Goal: Download file/media

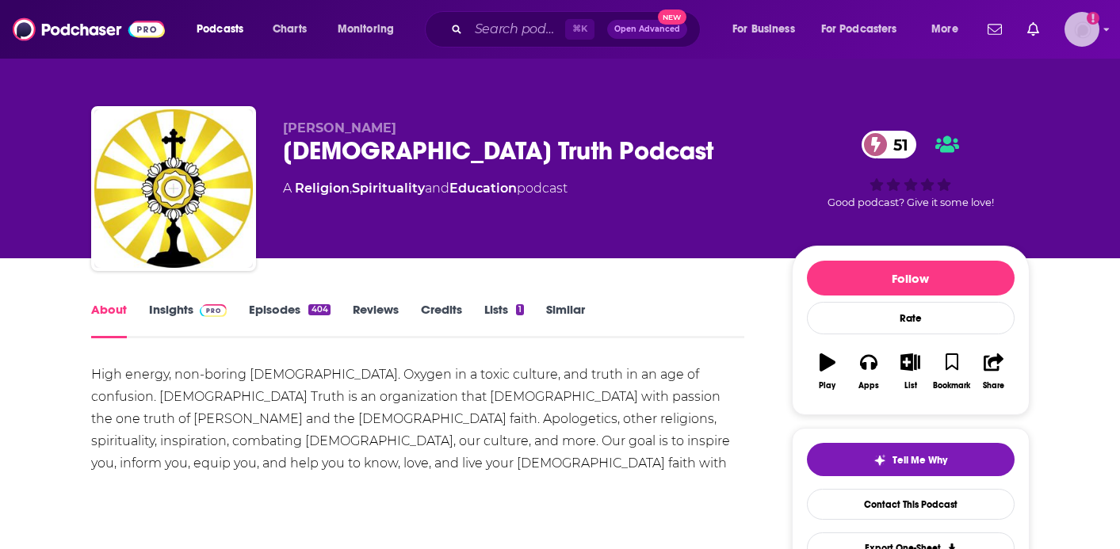
click at [1090, 31] on img "Logged in as antonettefrontgate" at bounding box center [1082, 29] width 35 height 35
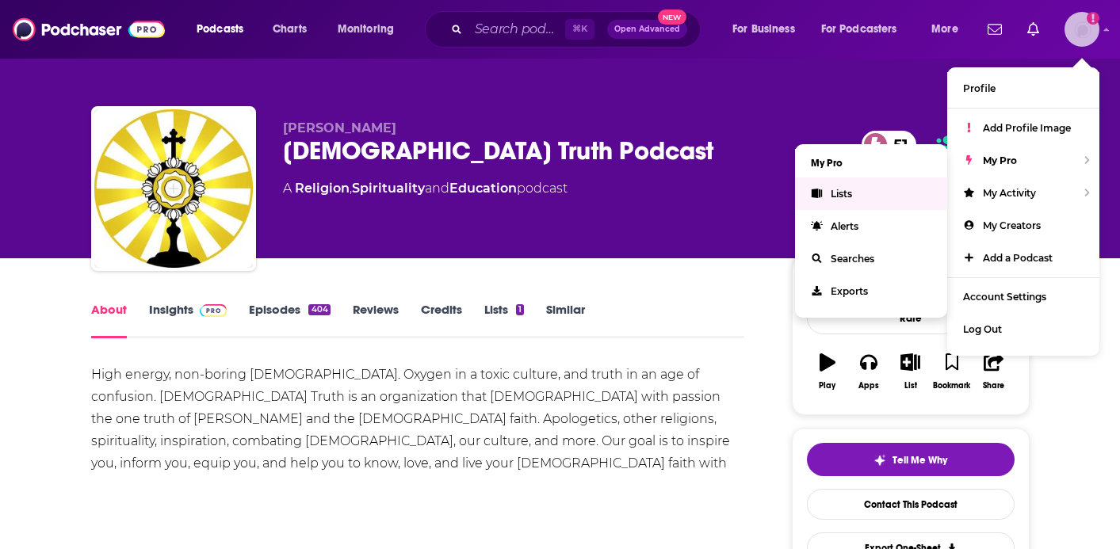
click at [881, 190] on link "Lists" at bounding box center [871, 194] width 152 height 33
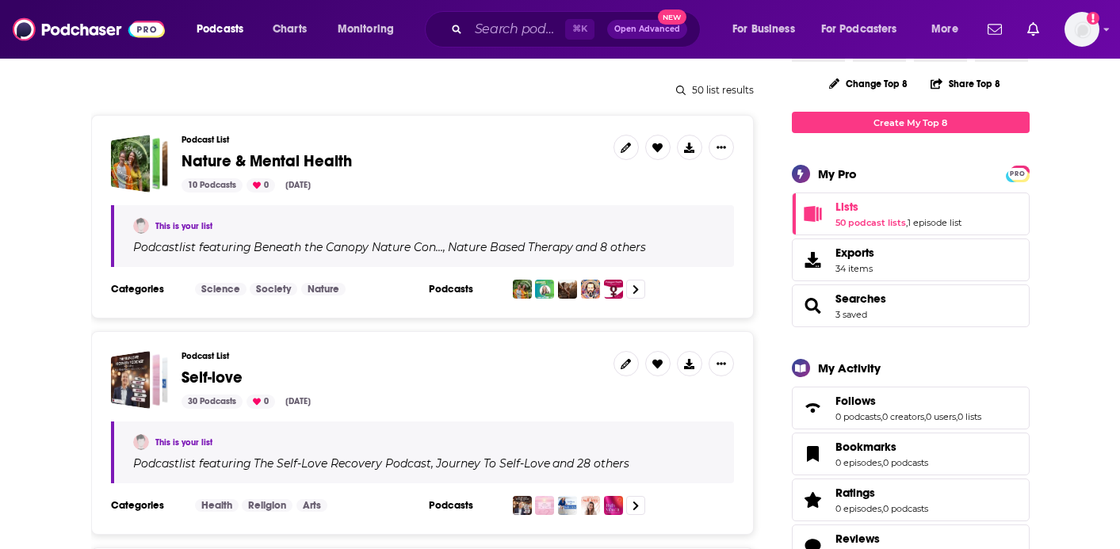
scroll to position [185, 0]
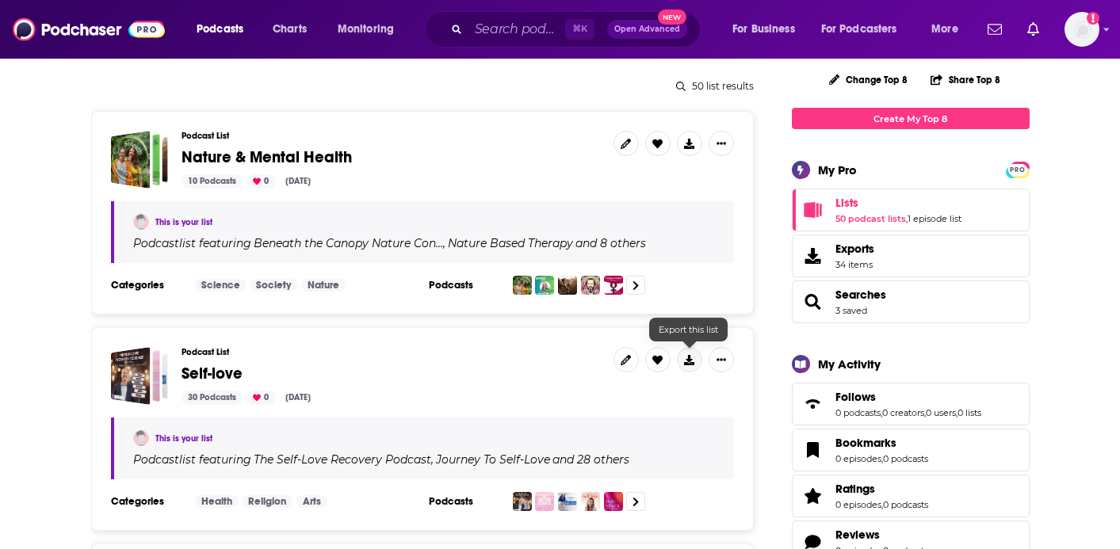
click at [689, 362] on icon at bounding box center [689, 360] width 10 height 10
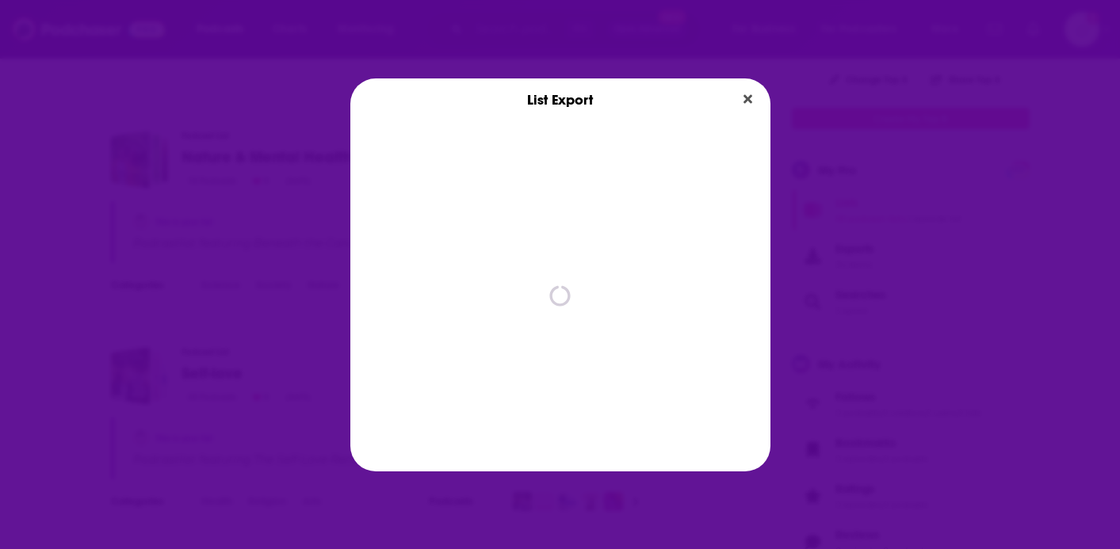
click at [689, 362] on div "spinner" at bounding box center [560, 296] width 420 height 350
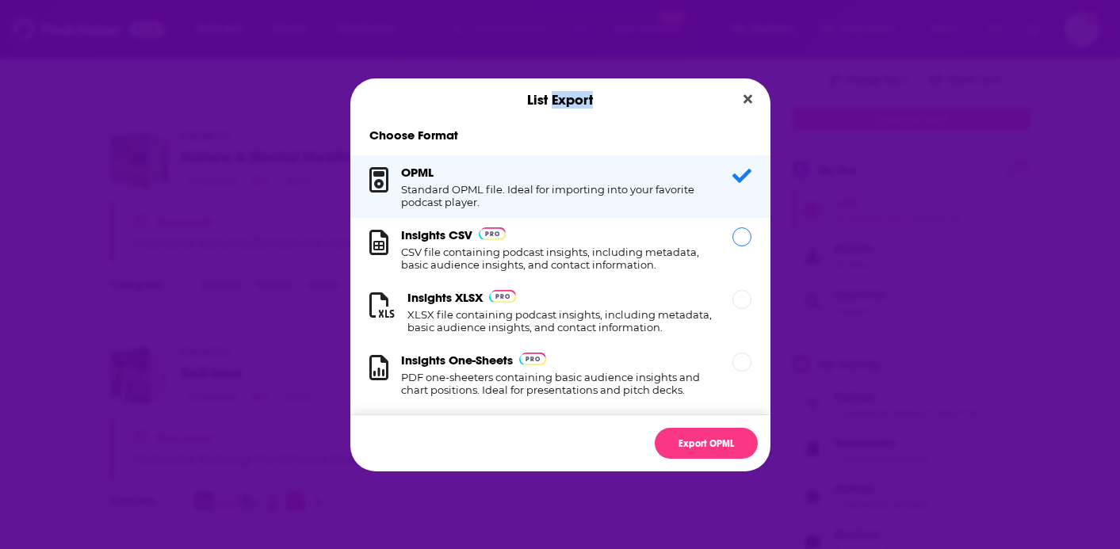
click at [698, 238] on div "Insights CSV CSV file containing podcast insights, including metadata, basic au…" at bounding box center [557, 250] width 312 height 44
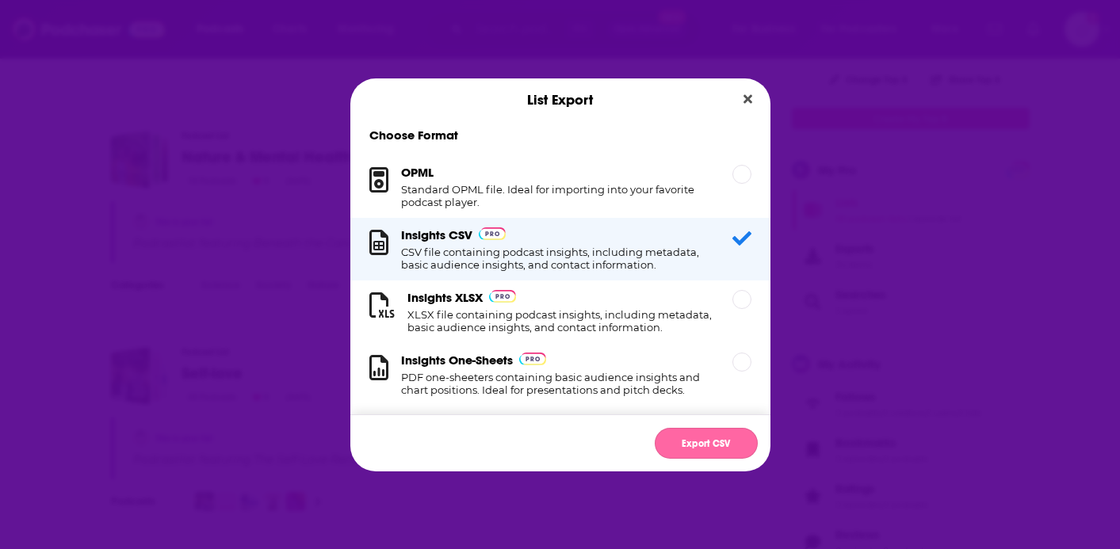
click at [698, 454] on button "Export CSV" at bounding box center [706, 443] width 103 height 31
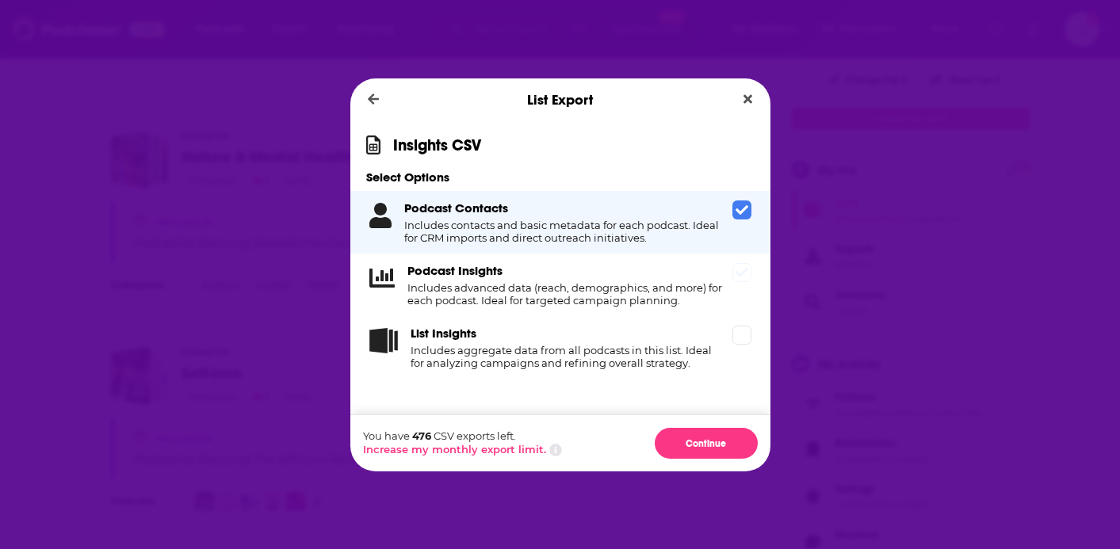
click at [731, 285] on div "Podcast Insights Includes advanced data (reach, demographics, and more) for eac…" at bounding box center [560, 285] width 420 height 63
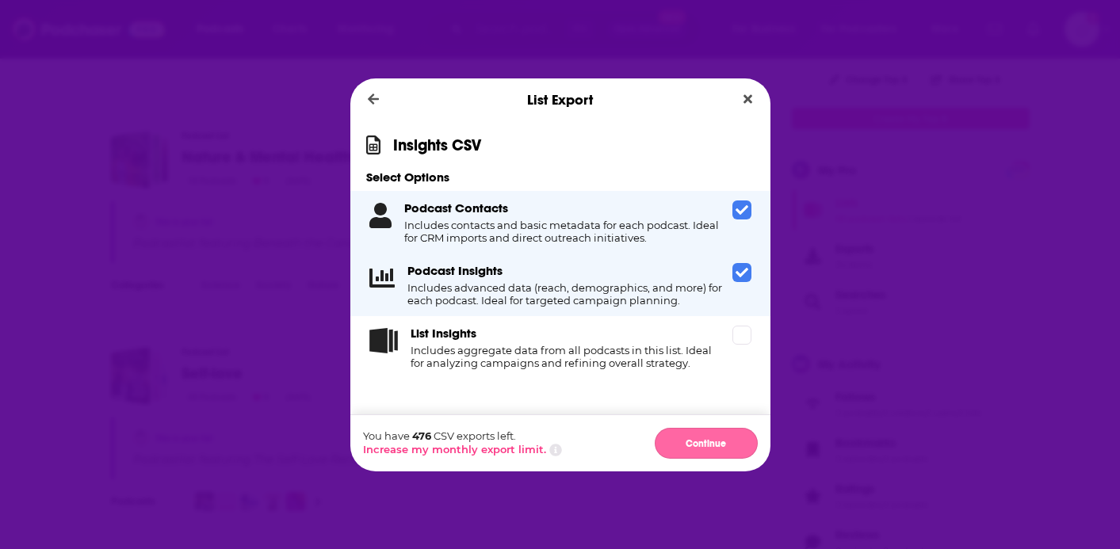
click at [717, 445] on button "Continue" at bounding box center [706, 443] width 103 height 31
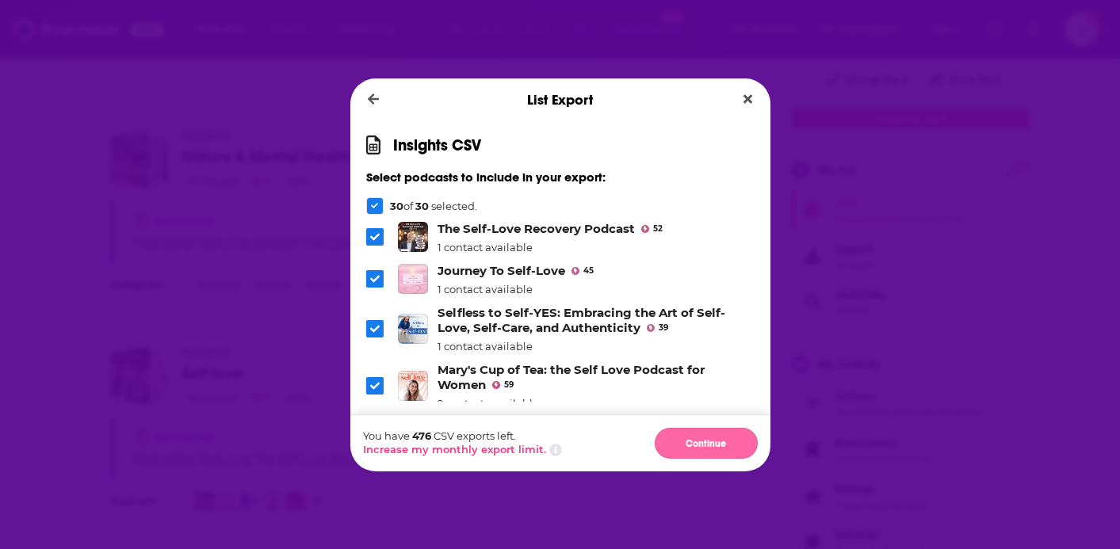
click at [718, 448] on button "Continue" at bounding box center [706, 443] width 103 height 31
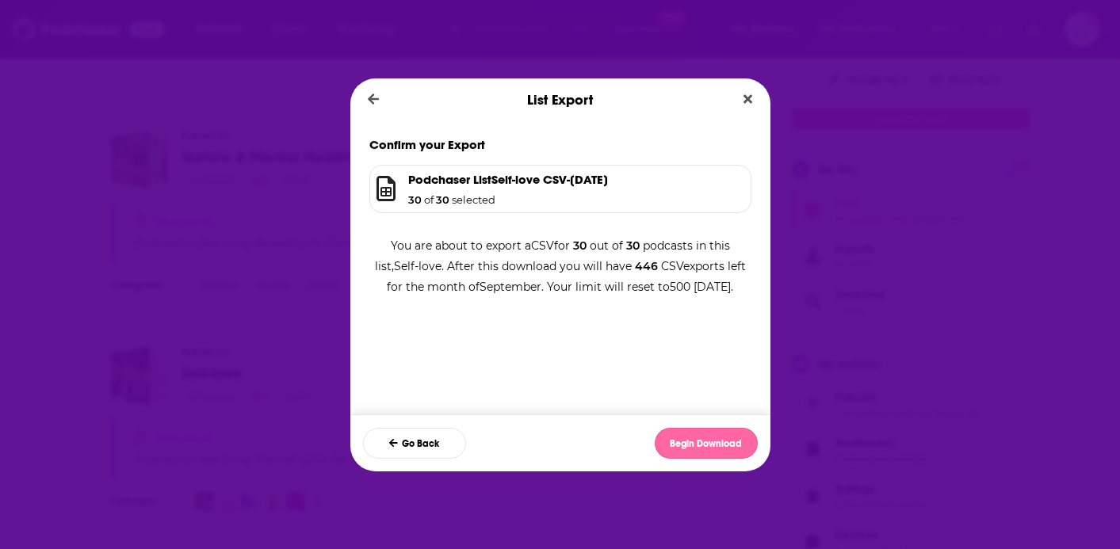
click at [721, 437] on button "Begin Download" at bounding box center [706, 443] width 103 height 31
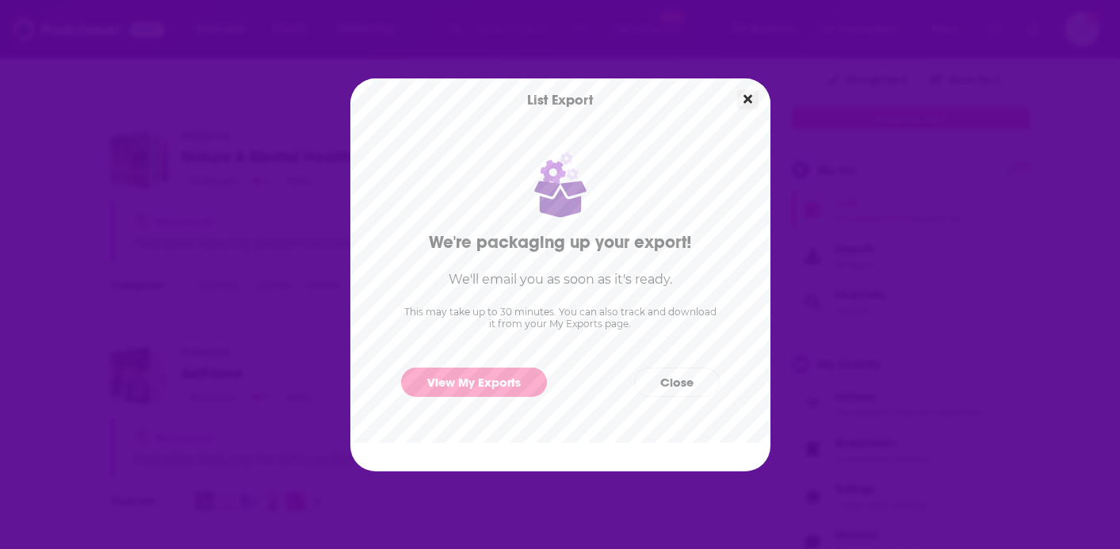
click at [747, 94] on icon "Close" at bounding box center [748, 99] width 9 height 13
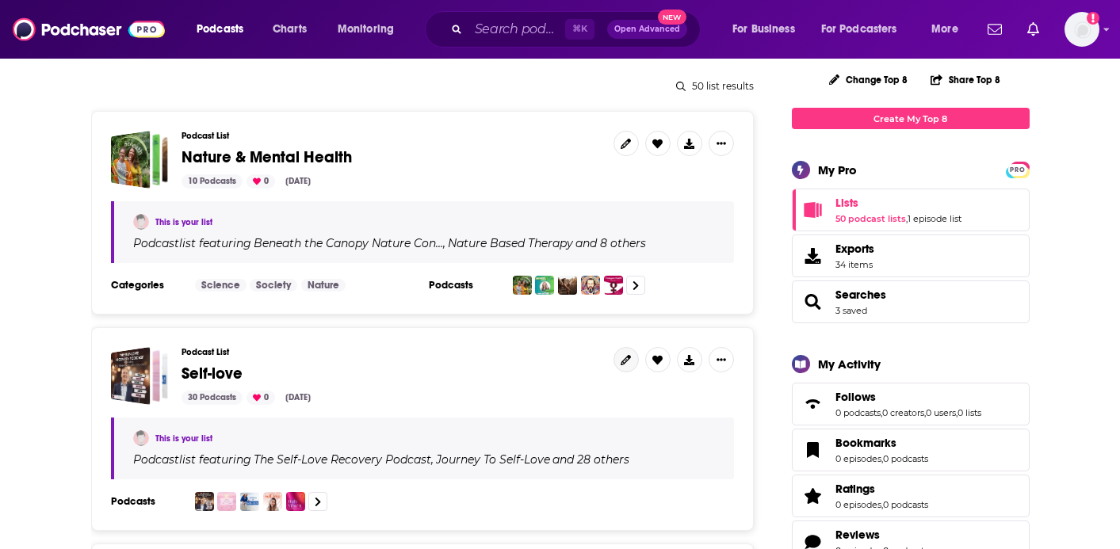
scroll to position [185, 0]
click at [684, 145] on icon at bounding box center [689, 144] width 10 height 10
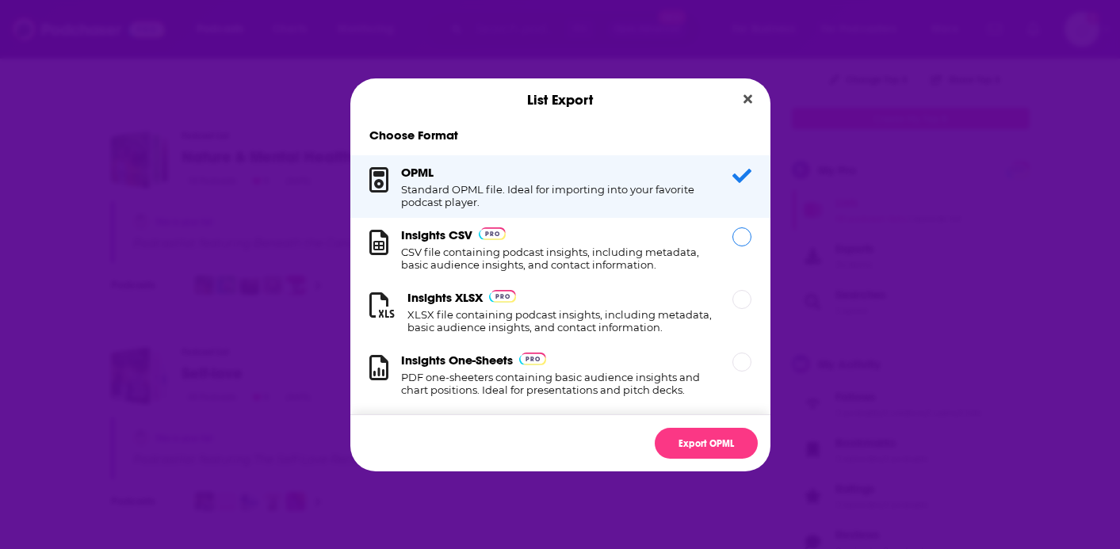
click at [667, 250] on h1 "CSV file containing podcast insights, including metadata, basic audience insigh…" at bounding box center [557, 258] width 312 height 25
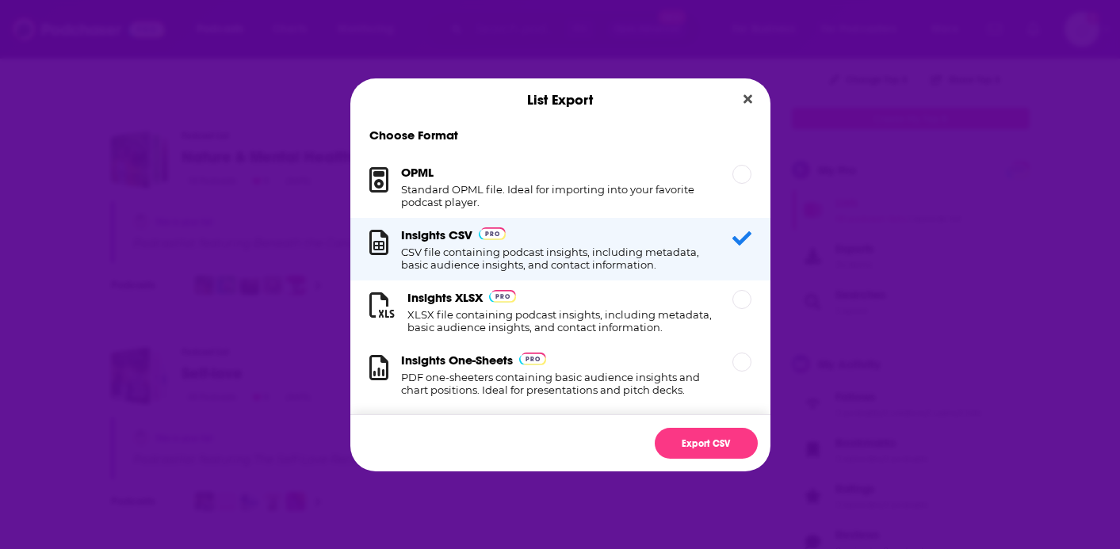
click at [703, 465] on div "Export CSV" at bounding box center [560, 443] width 420 height 57
click at [713, 434] on button "Export CSV" at bounding box center [706, 443] width 103 height 31
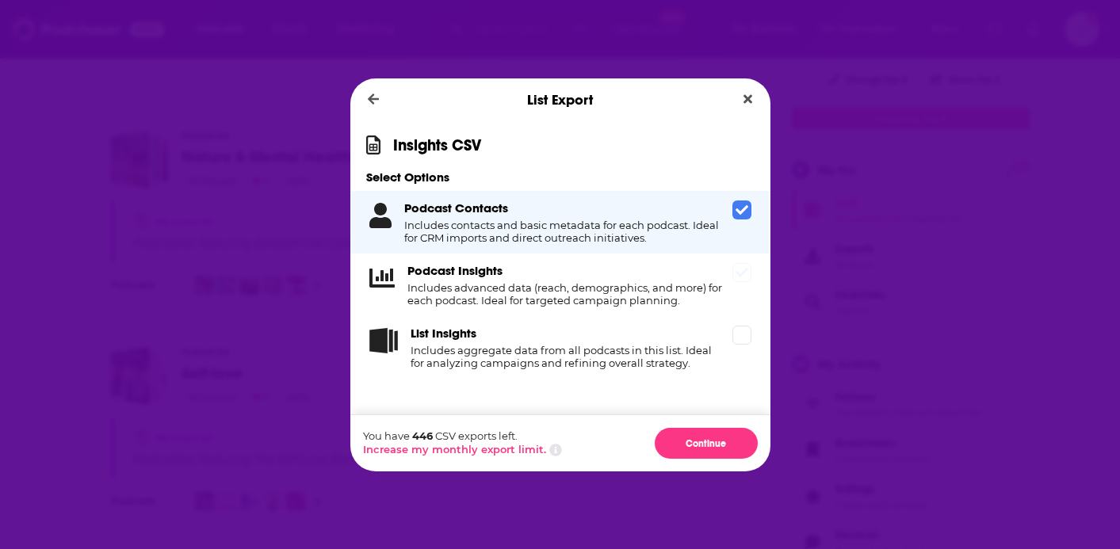
click at [716, 280] on div "Podcast Insights Includes advanced data (reach, demographics, and more) for eac…" at bounding box center [566, 285] width 319 height 44
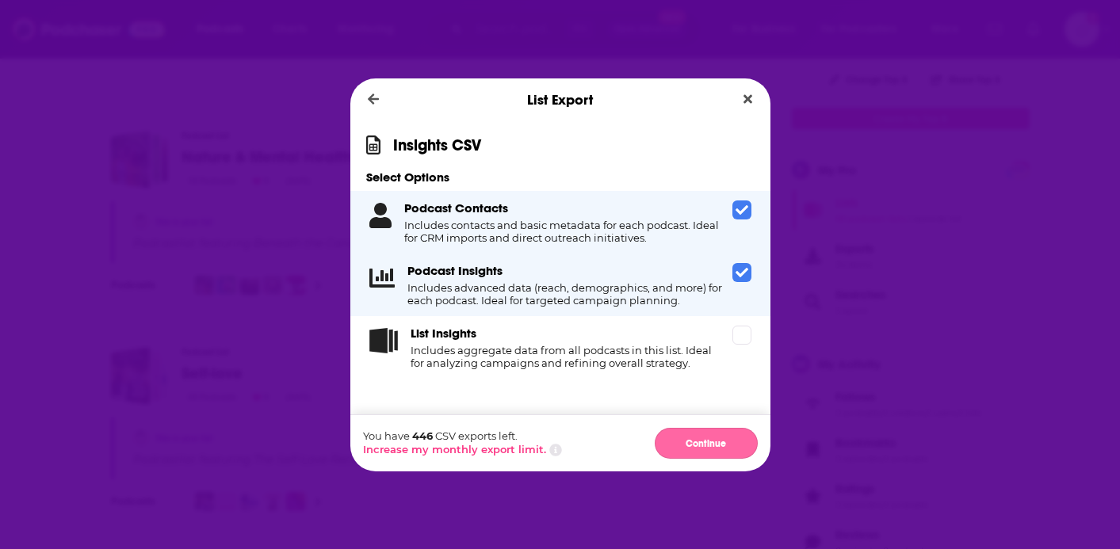
click at [720, 447] on button "Continue" at bounding box center [706, 443] width 103 height 31
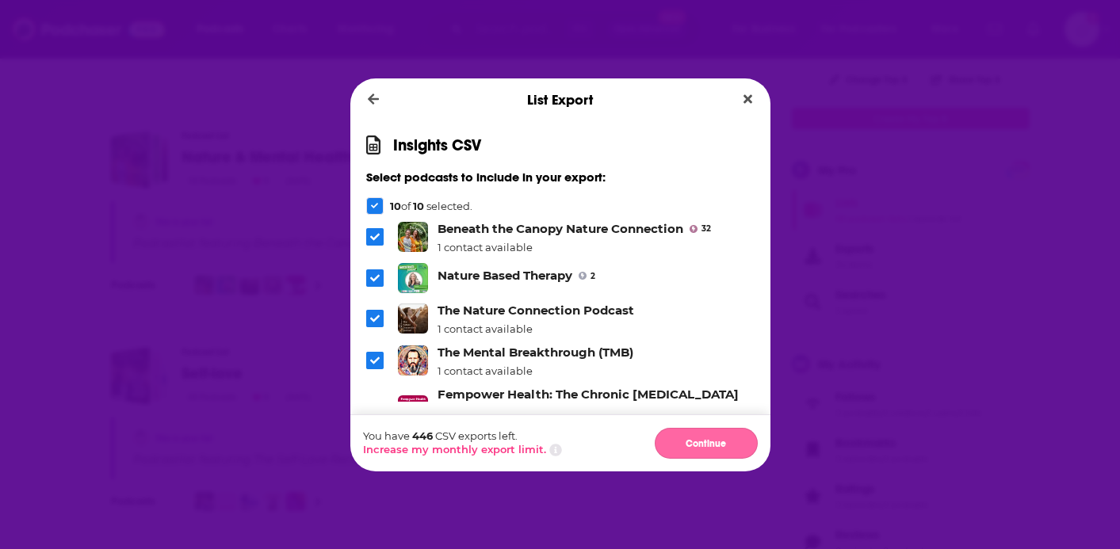
click at [721, 443] on button "Continue" at bounding box center [706, 443] width 103 height 31
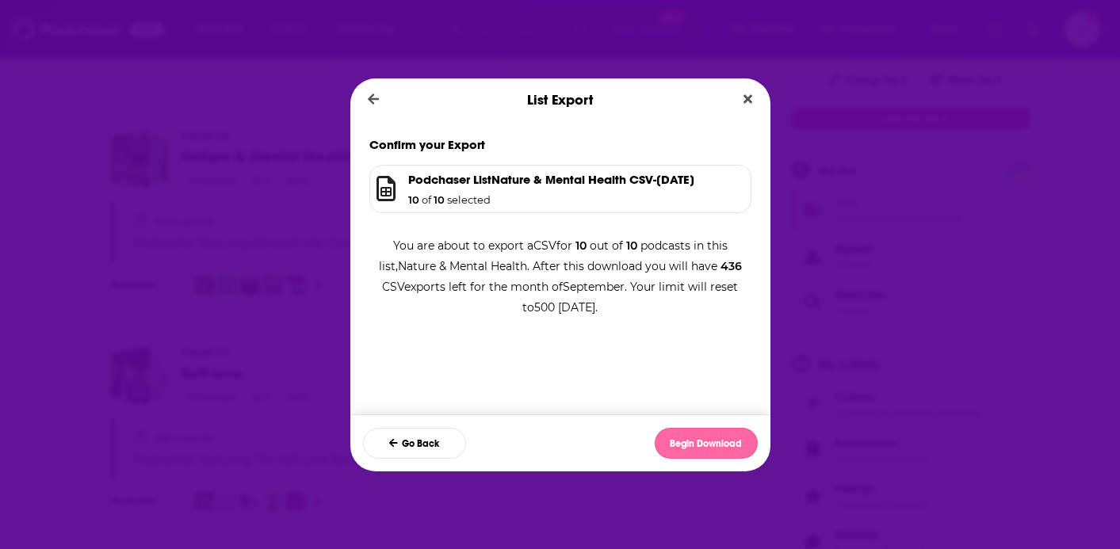
click at [713, 445] on button "Begin Download" at bounding box center [706, 443] width 103 height 31
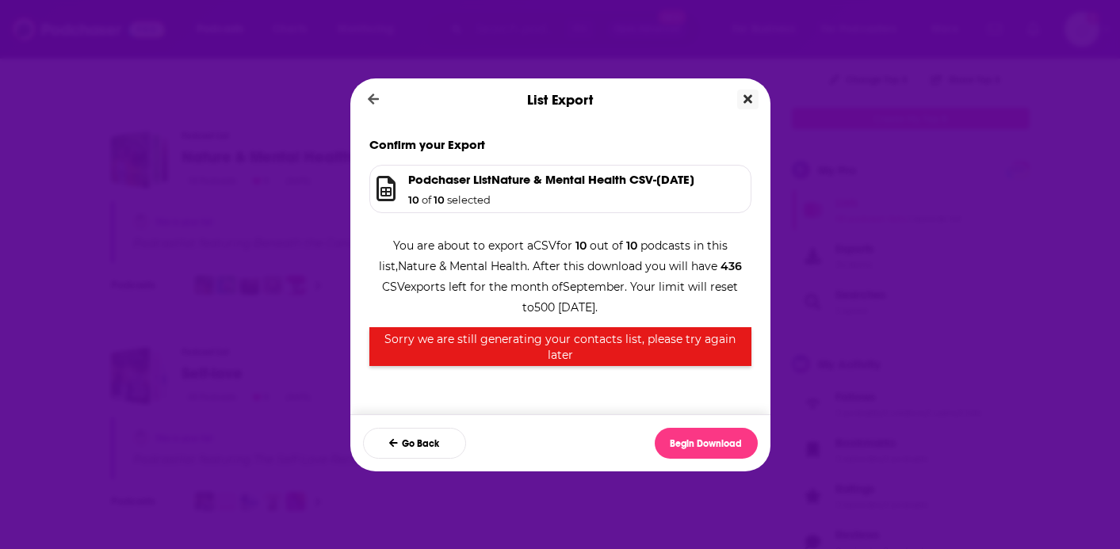
click at [751, 96] on icon "Close" at bounding box center [748, 98] width 9 height 9
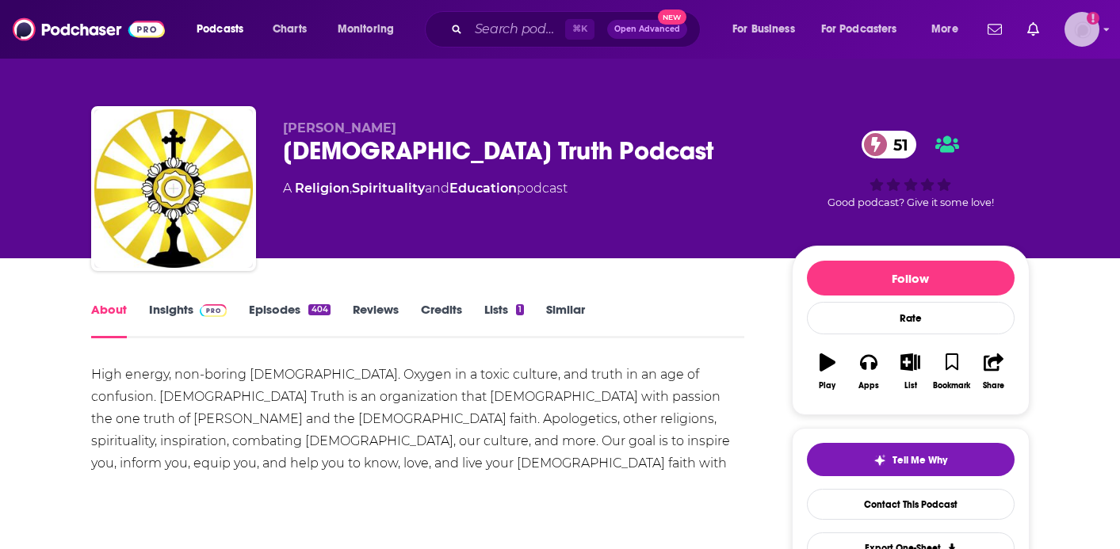
click at [1069, 31] on img "Logged in as antonettefrontgate" at bounding box center [1082, 29] width 35 height 35
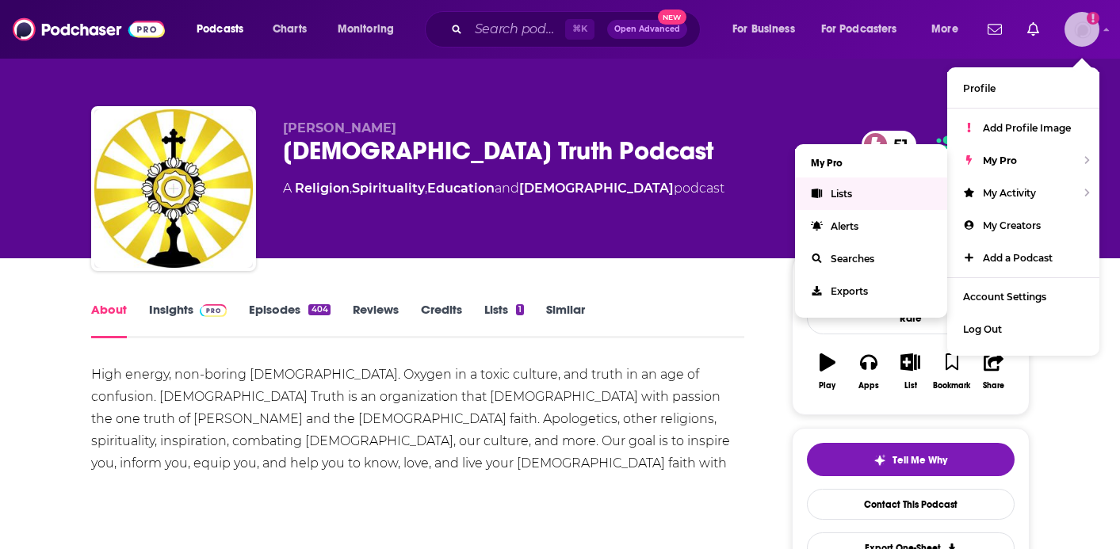
click at [883, 200] on link "Lists" at bounding box center [871, 194] width 152 height 33
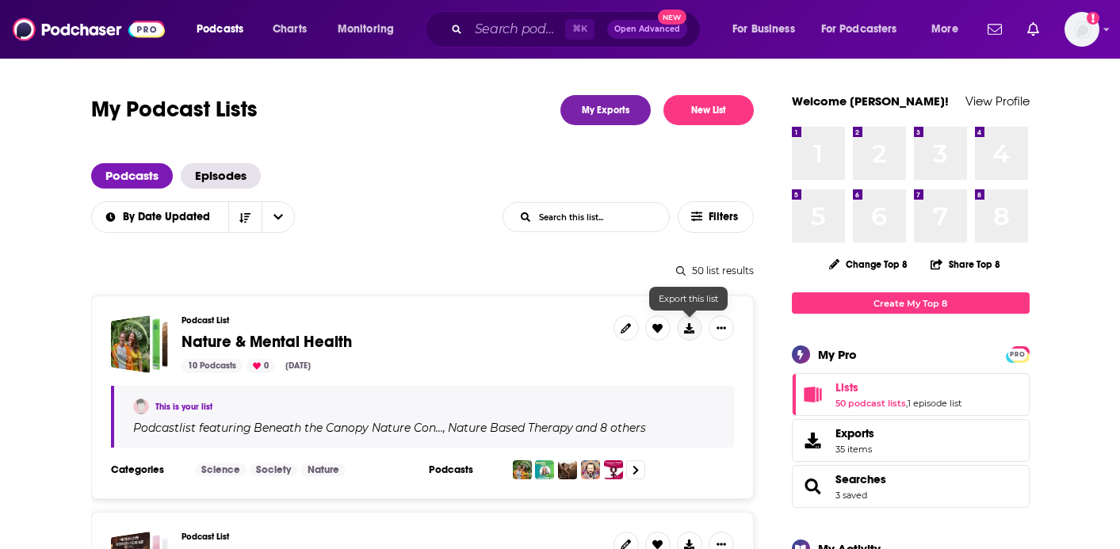
click at [690, 328] on icon at bounding box center [689, 328] width 10 height 10
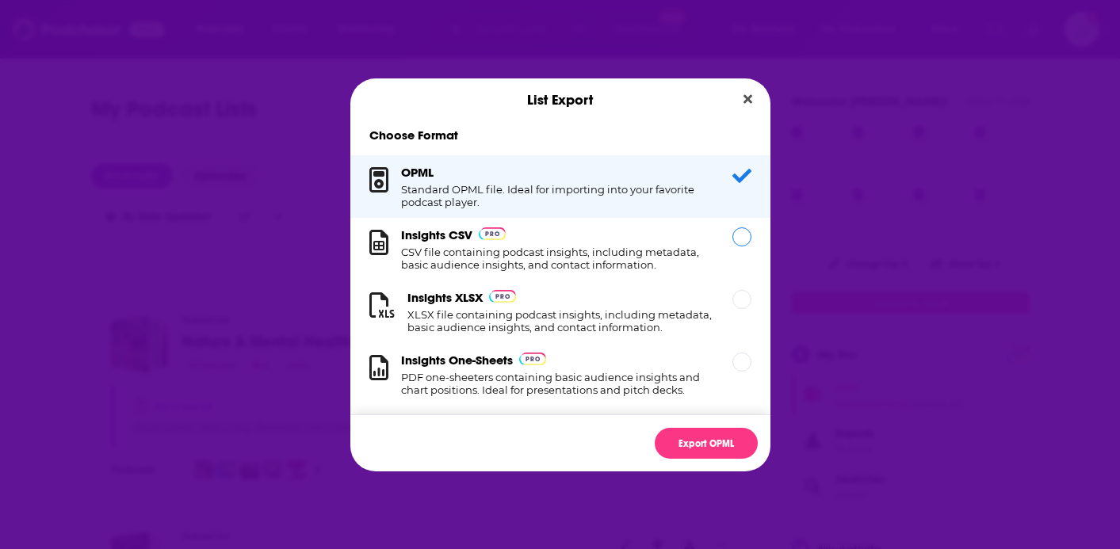
click at [688, 267] on h1 "CSV file containing podcast insights, including metadata, basic audience insigh…" at bounding box center [557, 258] width 312 height 25
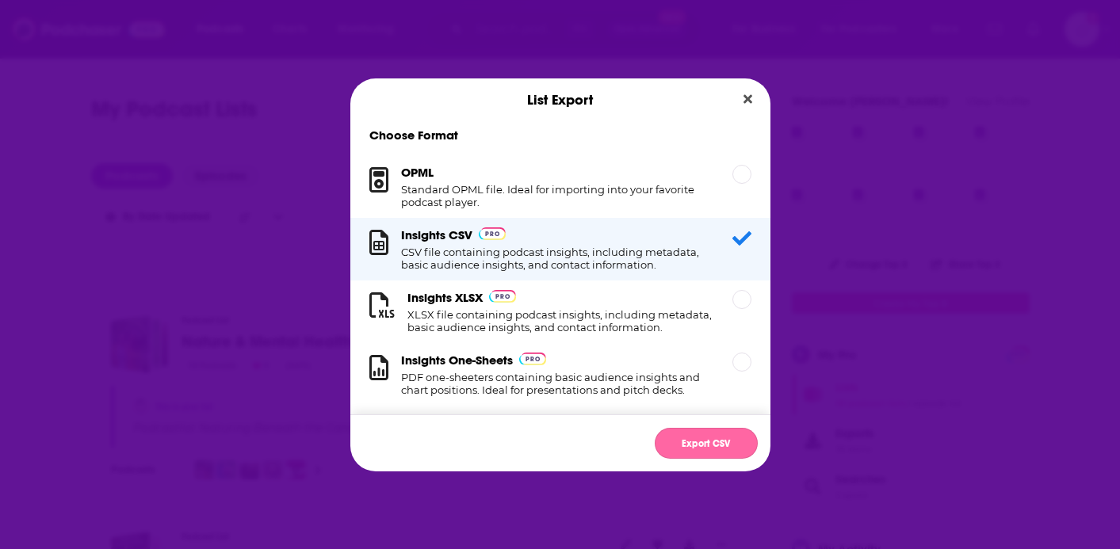
click at [716, 440] on button "Export CSV" at bounding box center [706, 443] width 103 height 31
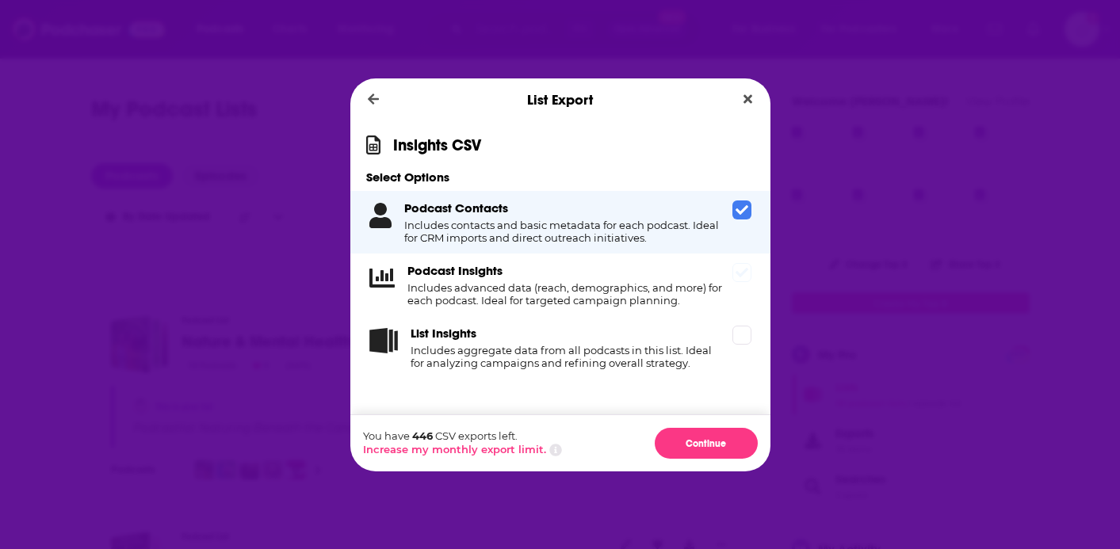
click at [663, 291] on h4 "Includes advanced data (reach, demographics, and more) for each podcast. Ideal …" at bounding box center [566, 293] width 319 height 25
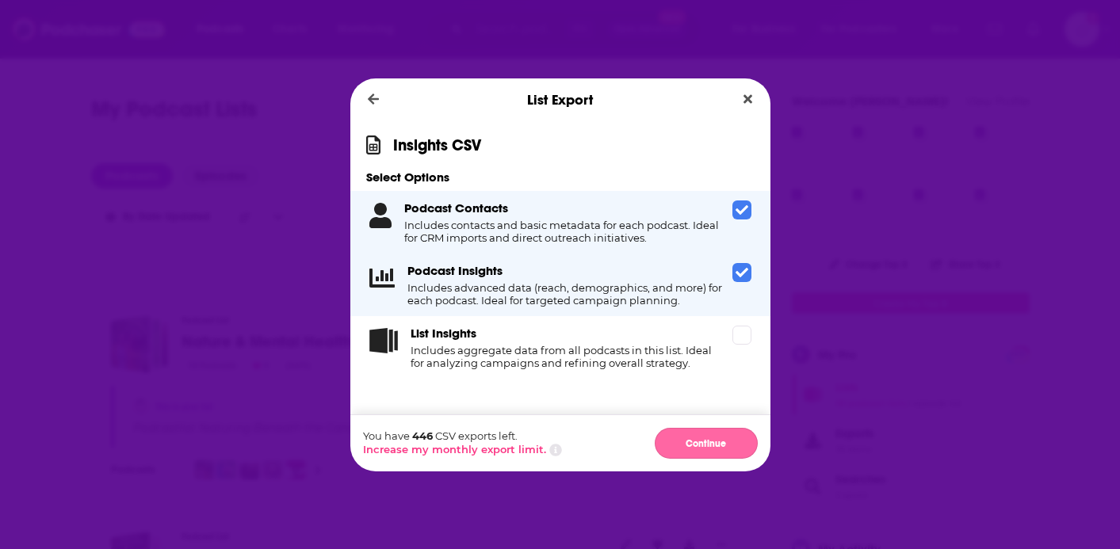
click at [689, 444] on button "Continue" at bounding box center [706, 443] width 103 height 31
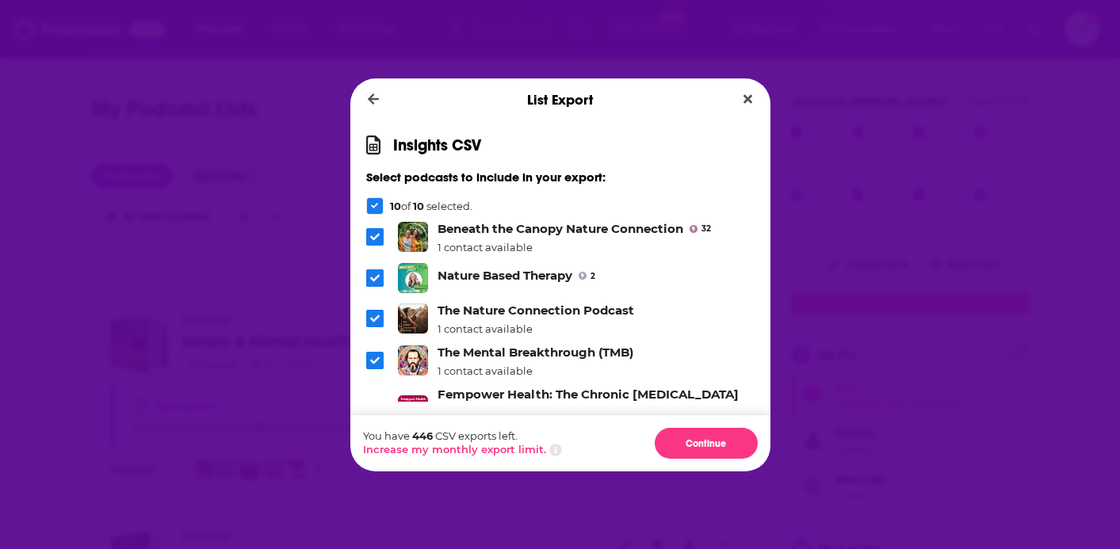
click at [696, 462] on div "You have 446 CSV exports left. Increase my monthly export limit. Continue" at bounding box center [560, 443] width 420 height 57
click at [703, 437] on button "Continue" at bounding box center [706, 443] width 103 height 31
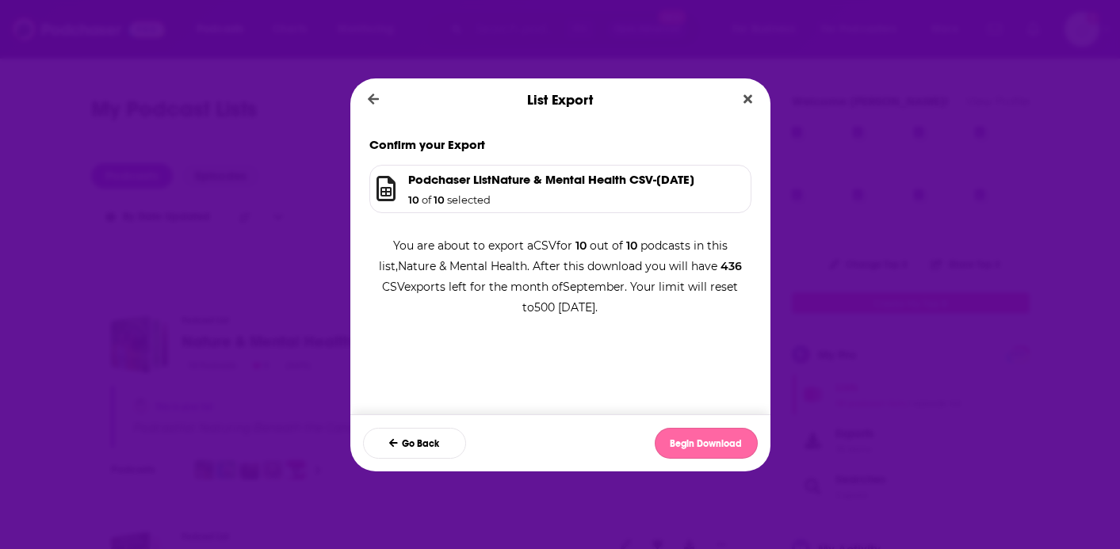
click at [702, 442] on button "Begin Download" at bounding box center [706, 443] width 103 height 31
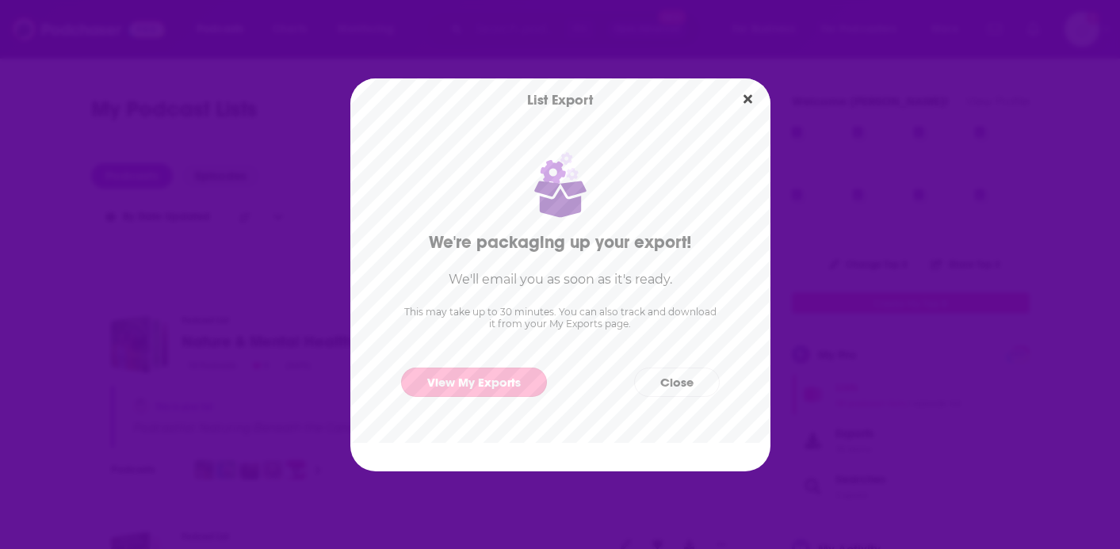
click at [479, 378] on link "View My Exports" at bounding box center [474, 382] width 146 height 29
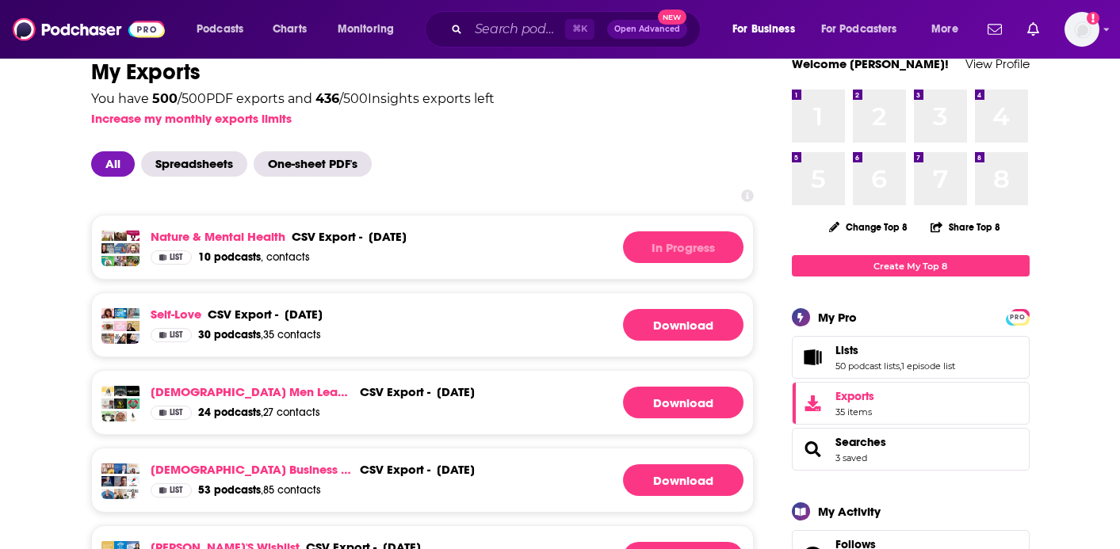
scroll to position [38, 0]
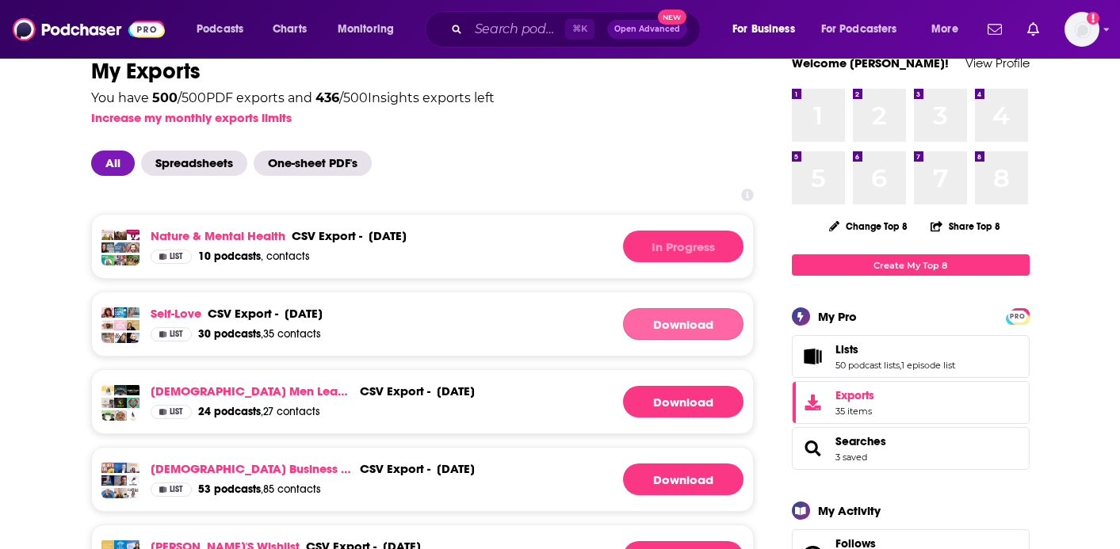
click at [687, 323] on link "Download" at bounding box center [683, 324] width 120 height 32
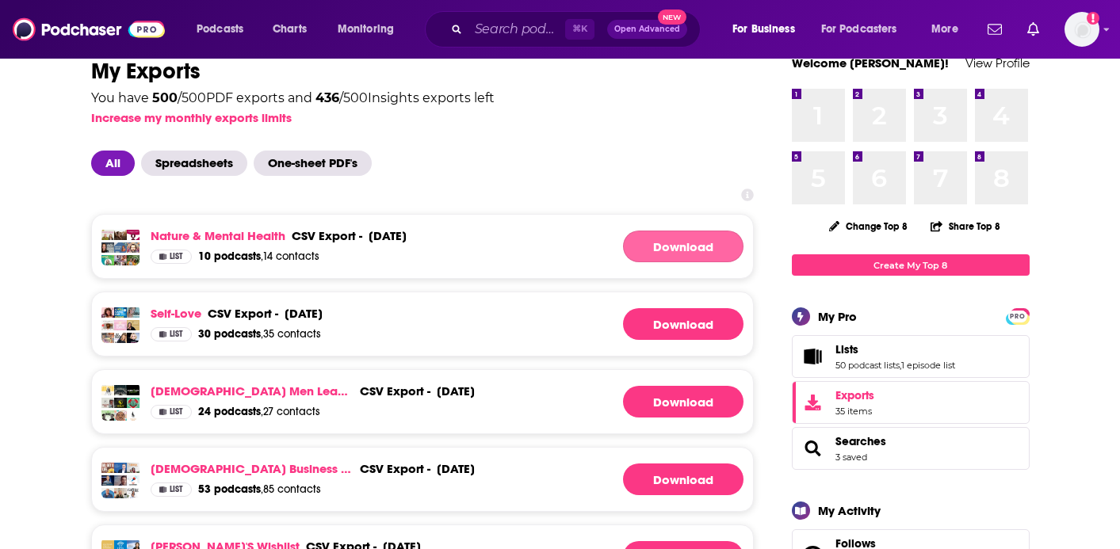
click at [653, 246] on link "Download" at bounding box center [683, 247] width 120 height 32
